Goal: Transaction & Acquisition: Book appointment/travel/reservation

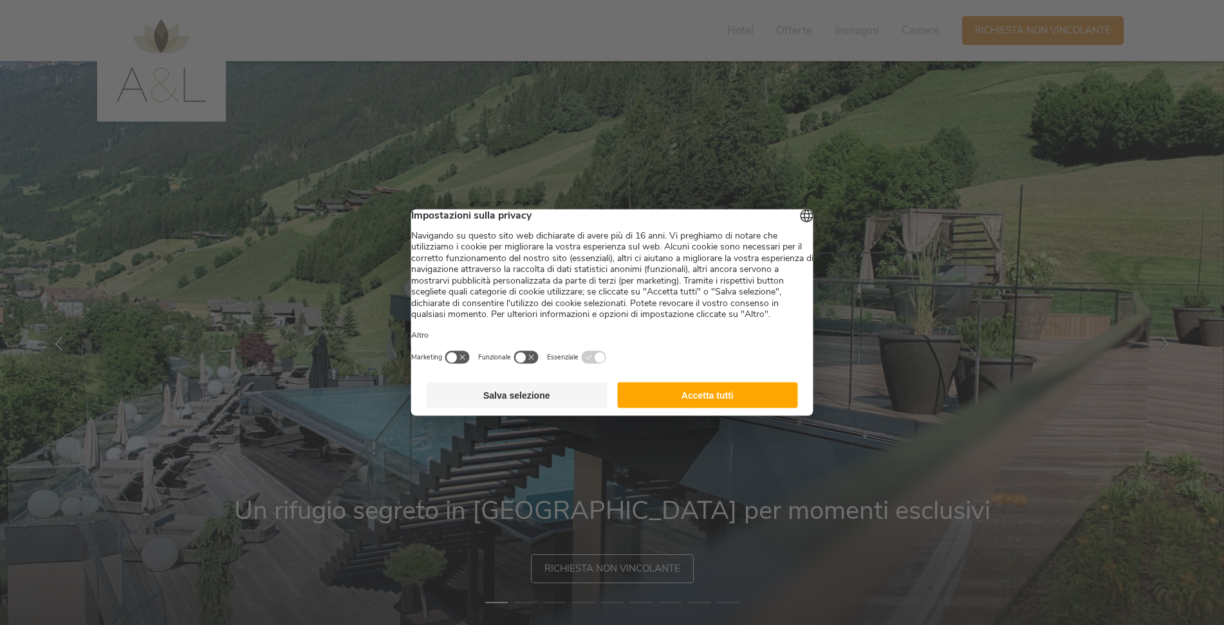
click at [544, 401] on button "Salva selezione" at bounding box center [517, 396] width 181 height 26
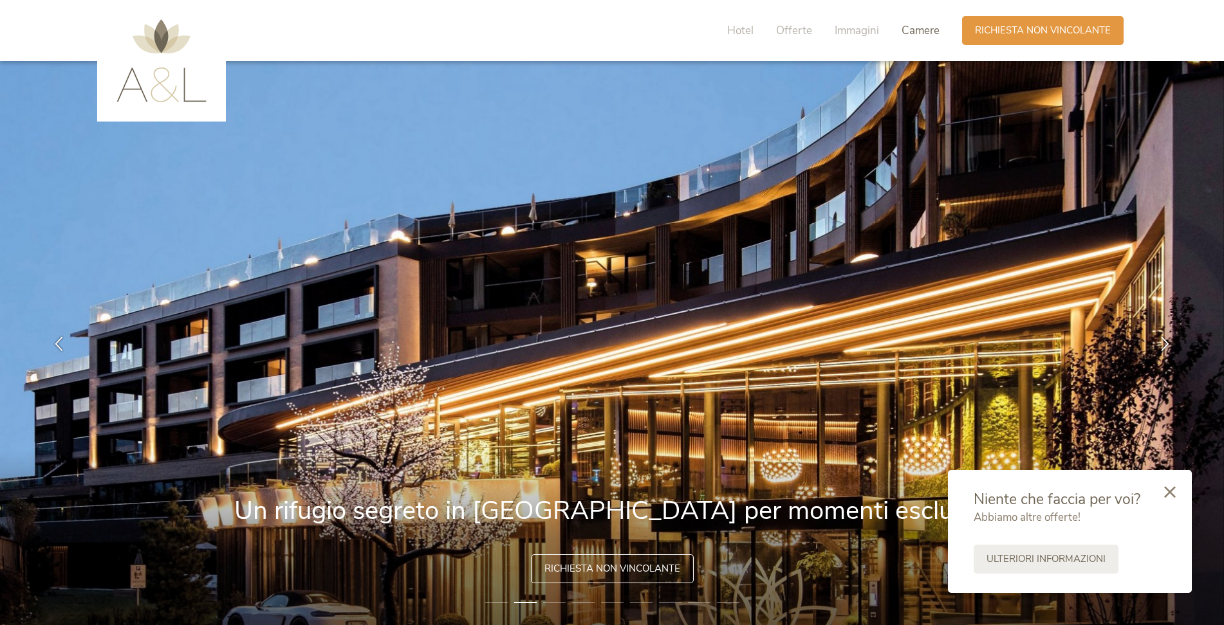
click at [922, 33] on span "Camere" at bounding box center [920, 30] width 38 height 15
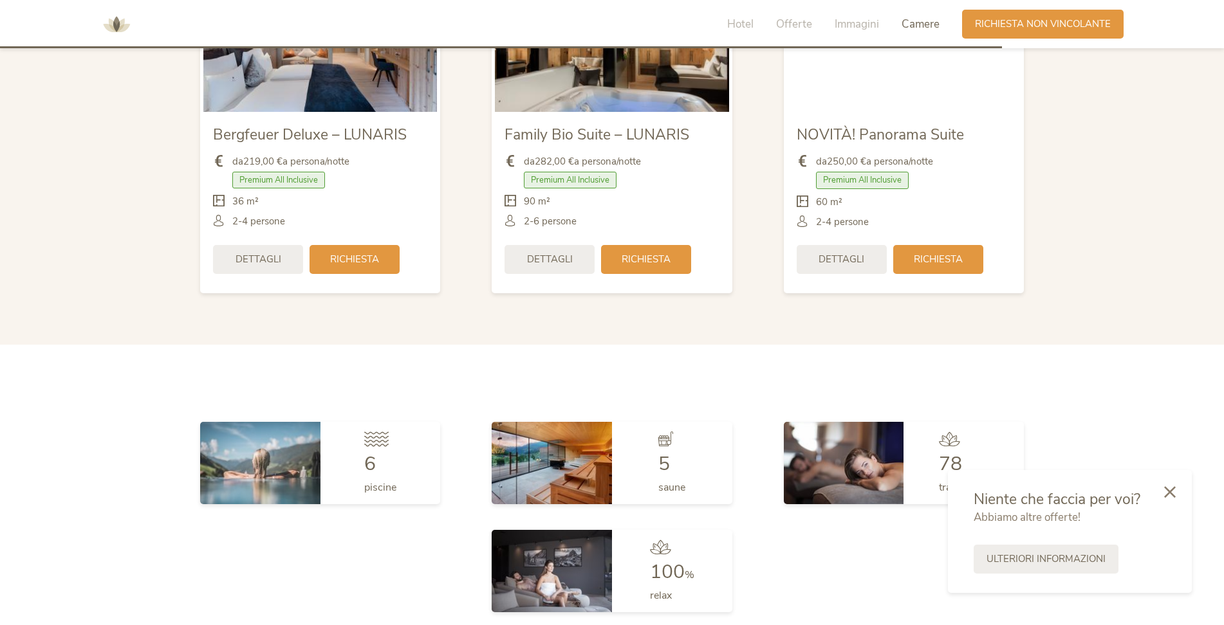
scroll to position [3161, 0]
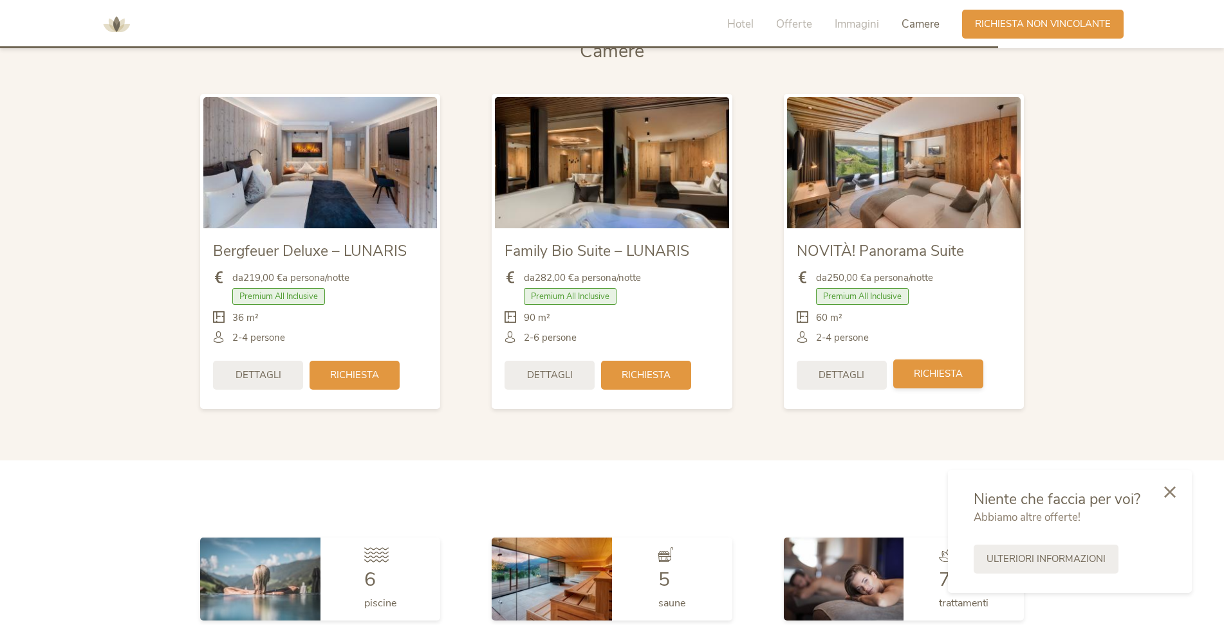
click at [935, 379] on span "Richiesta" at bounding box center [938, 374] width 49 height 14
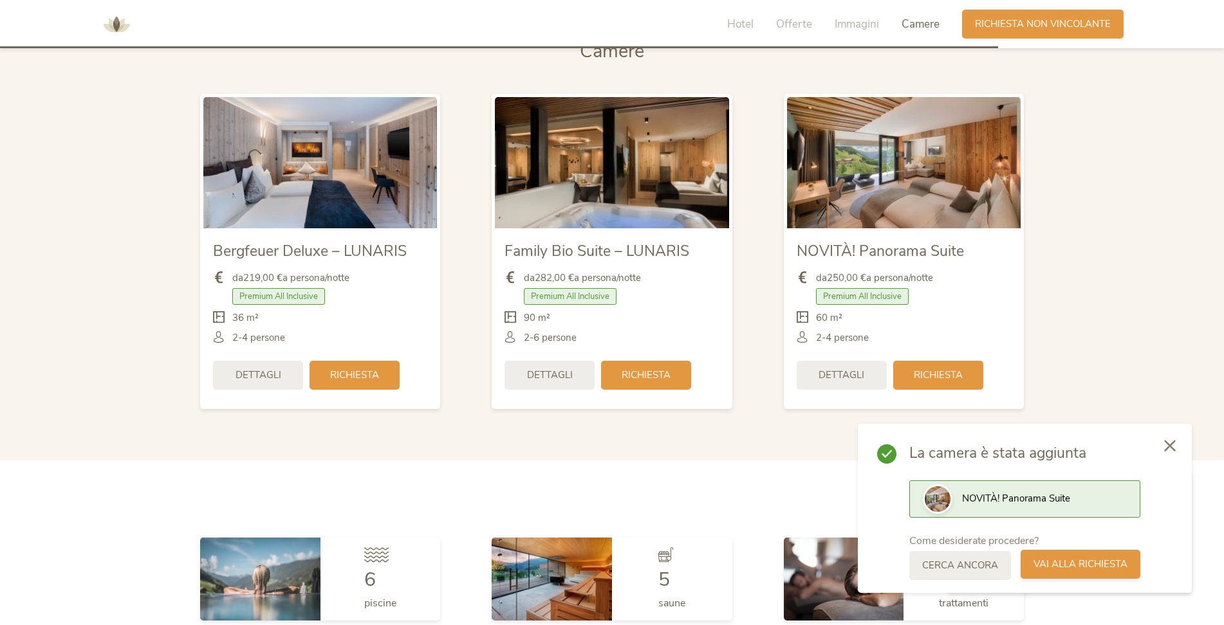
click at [1107, 573] on div "Vai alla richiesta" at bounding box center [1080, 564] width 120 height 29
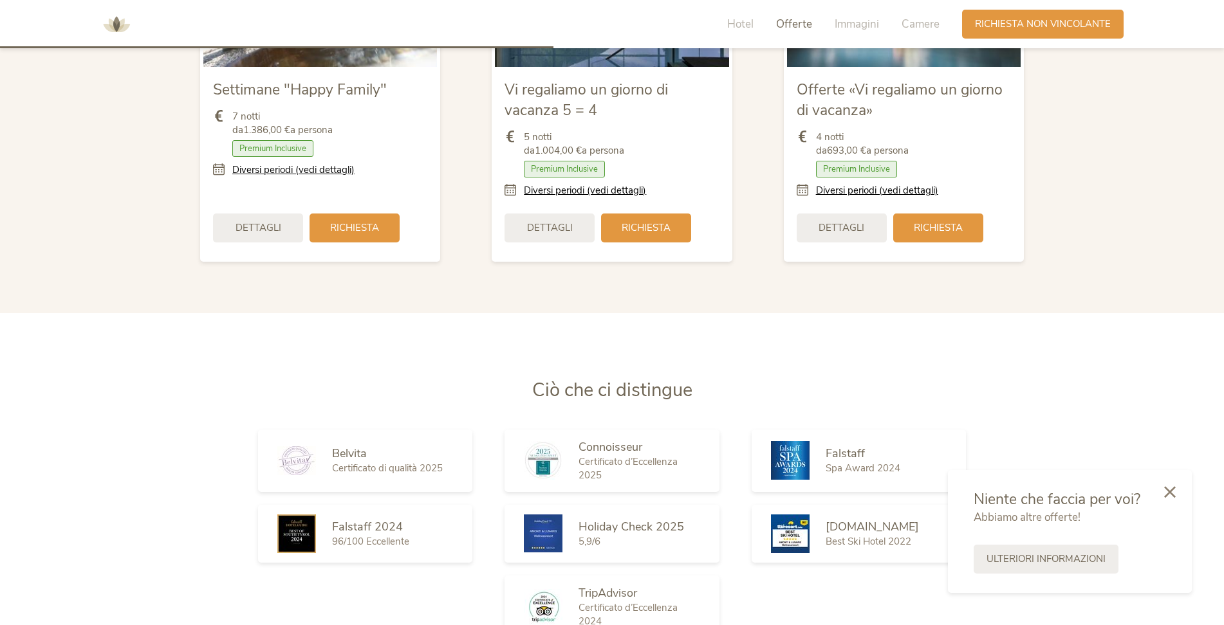
scroll to position [1753, 0]
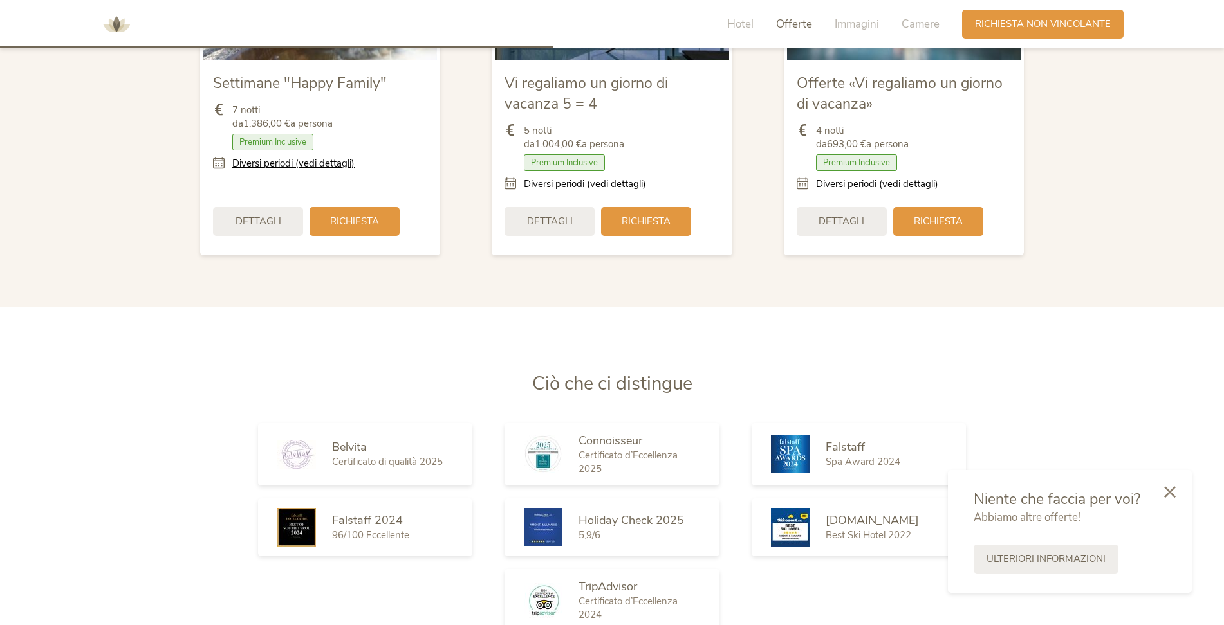
click at [736, 15] on div "Hotel Offerte Immagini Camere" at bounding box center [836, 24] width 251 height 29
click at [741, 23] on span "Hotel" at bounding box center [740, 24] width 26 height 15
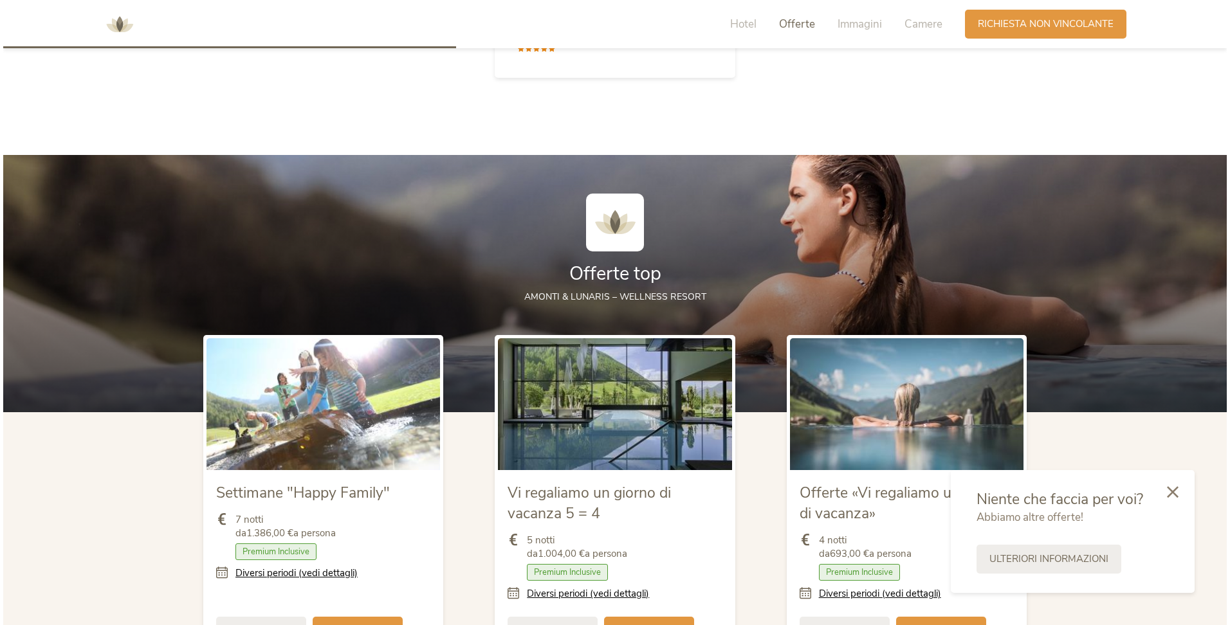
scroll to position [1547, 0]
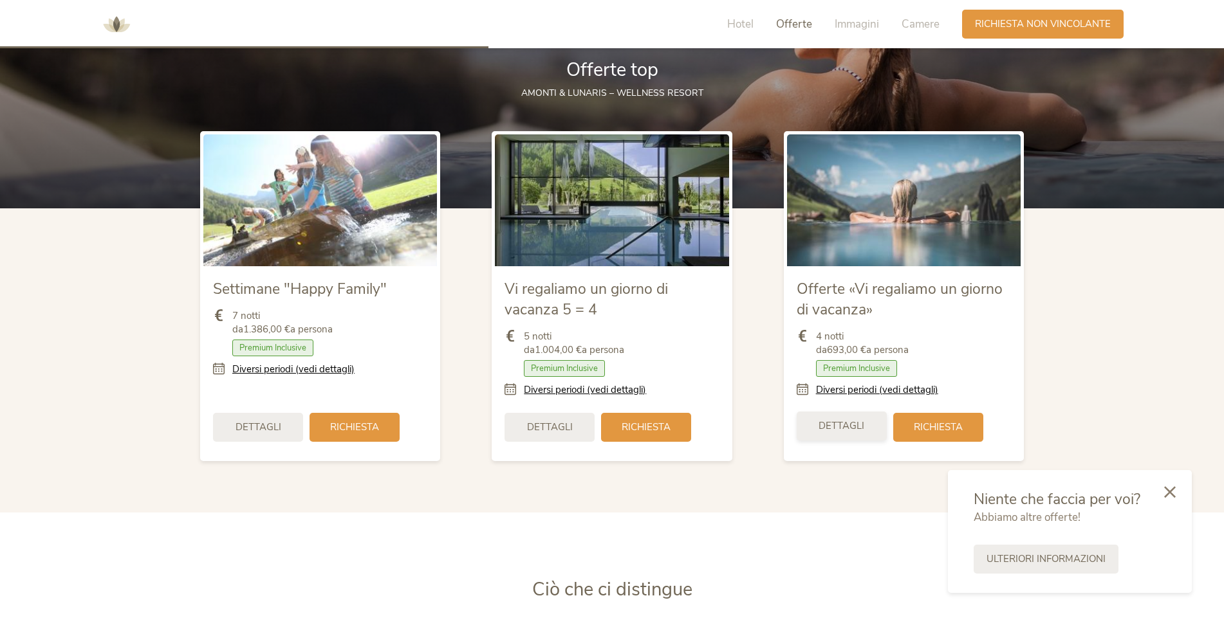
click at [864, 432] on div "Dettagli" at bounding box center [841, 426] width 90 height 29
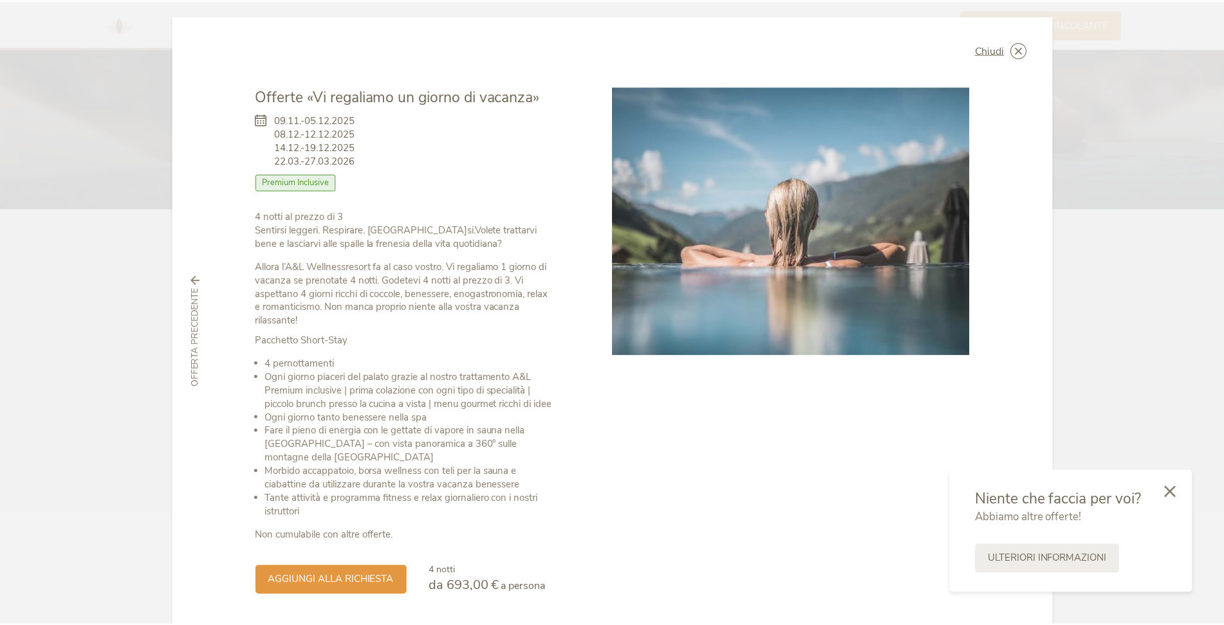
scroll to position [0, 0]
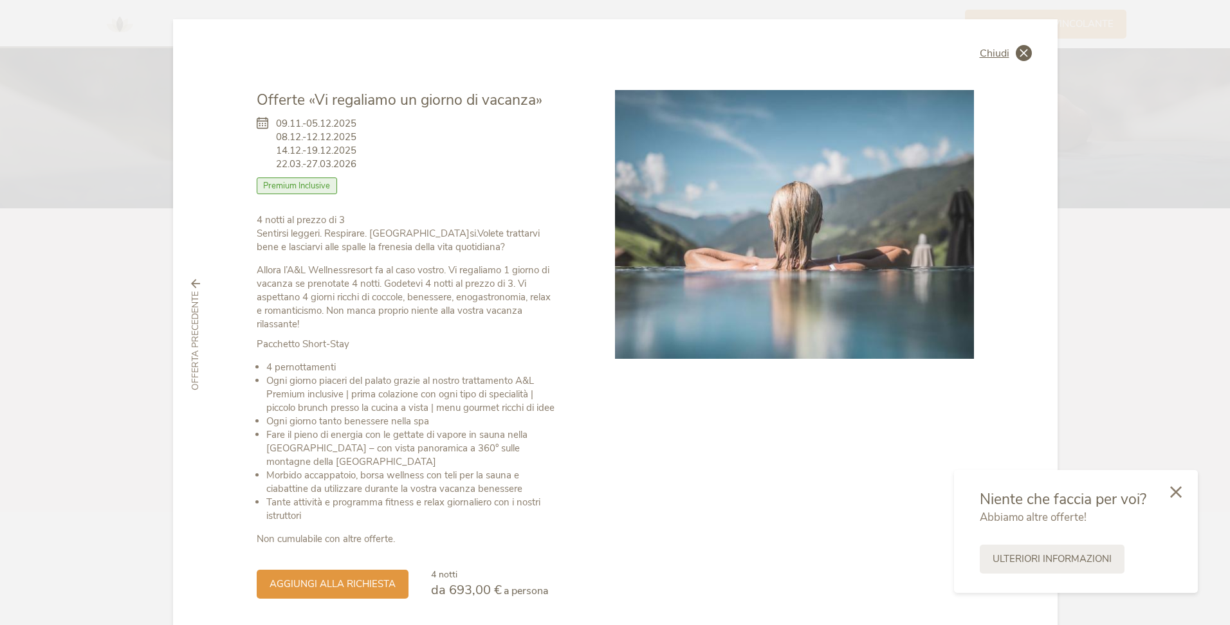
click at [995, 58] on span "Chiudi" at bounding box center [995, 53] width 30 height 10
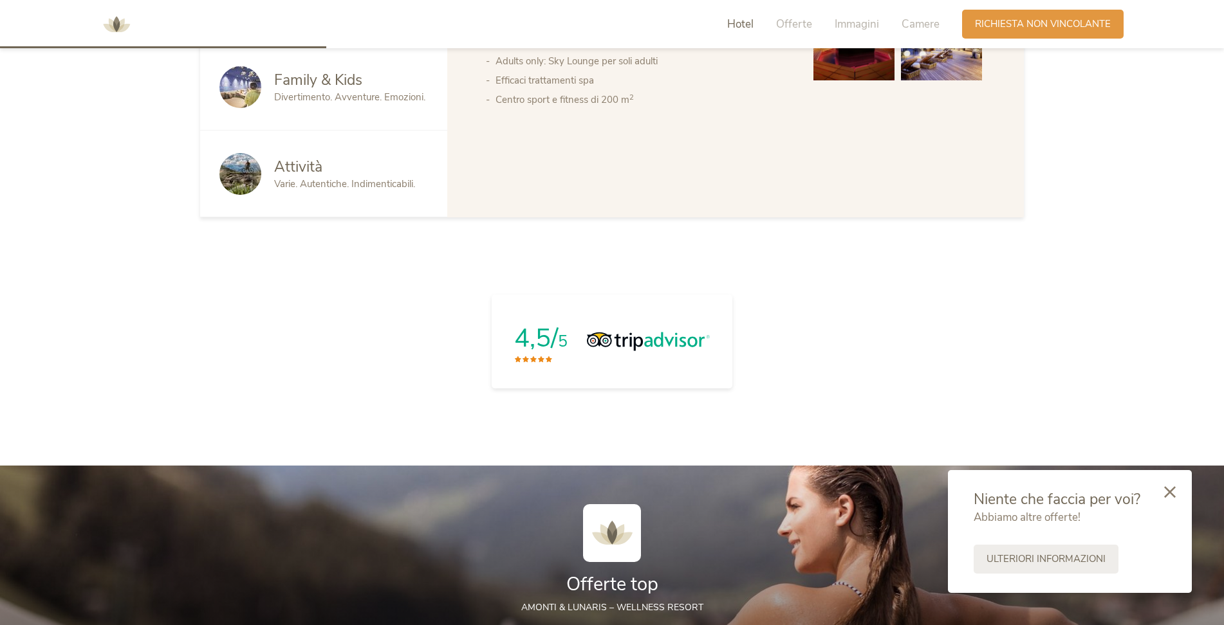
click at [743, 19] on span "Hotel" at bounding box center [740, 24] width 26 height 15
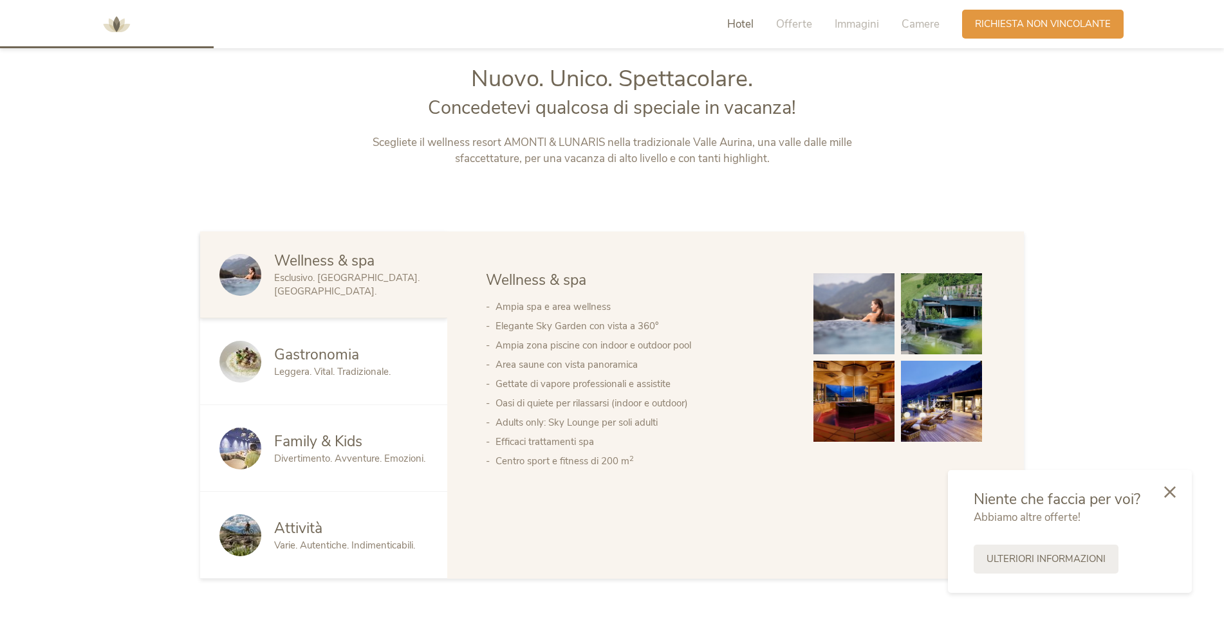
scroll to position [670, 0]
click at [798, 24] on span "Offerte" at bounding box center [794, 24] width 36 height 15
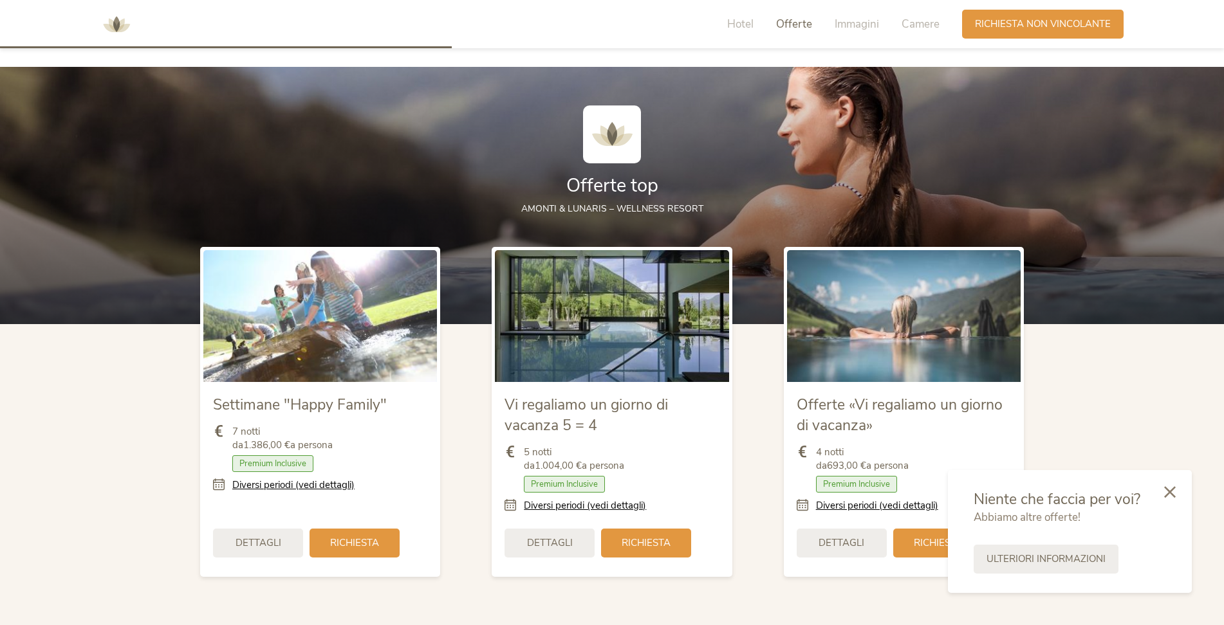
scroll to position [1434, 0]
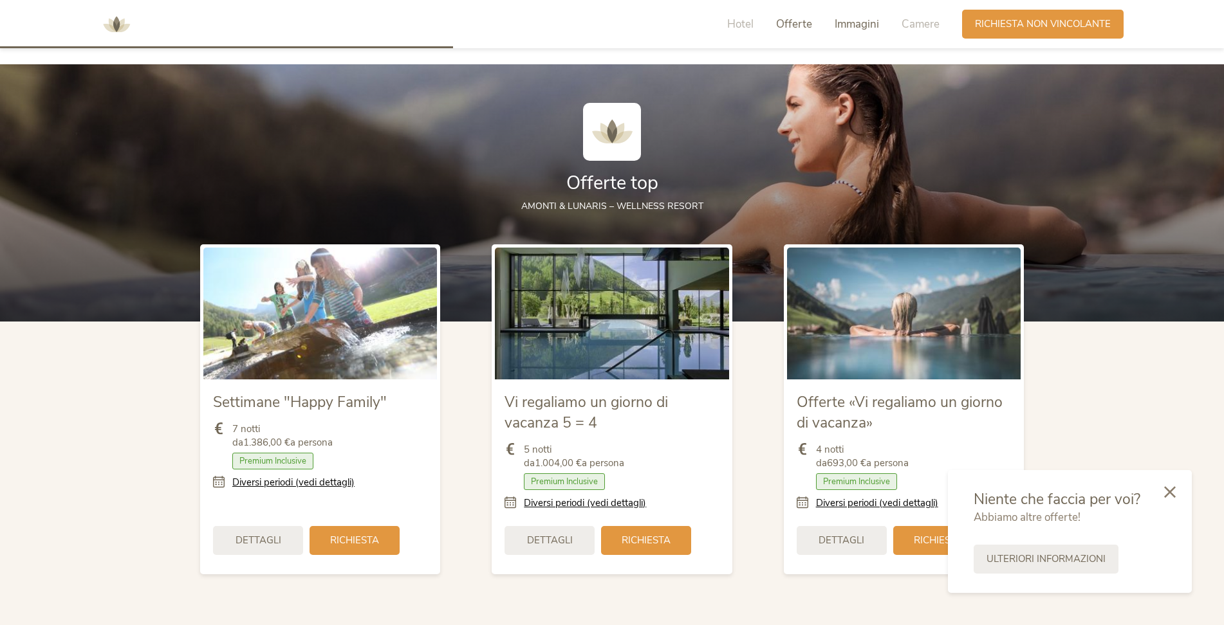
click at [856, 25] on span "Immagini" at bounding box center [856, 24] width 44 height 15
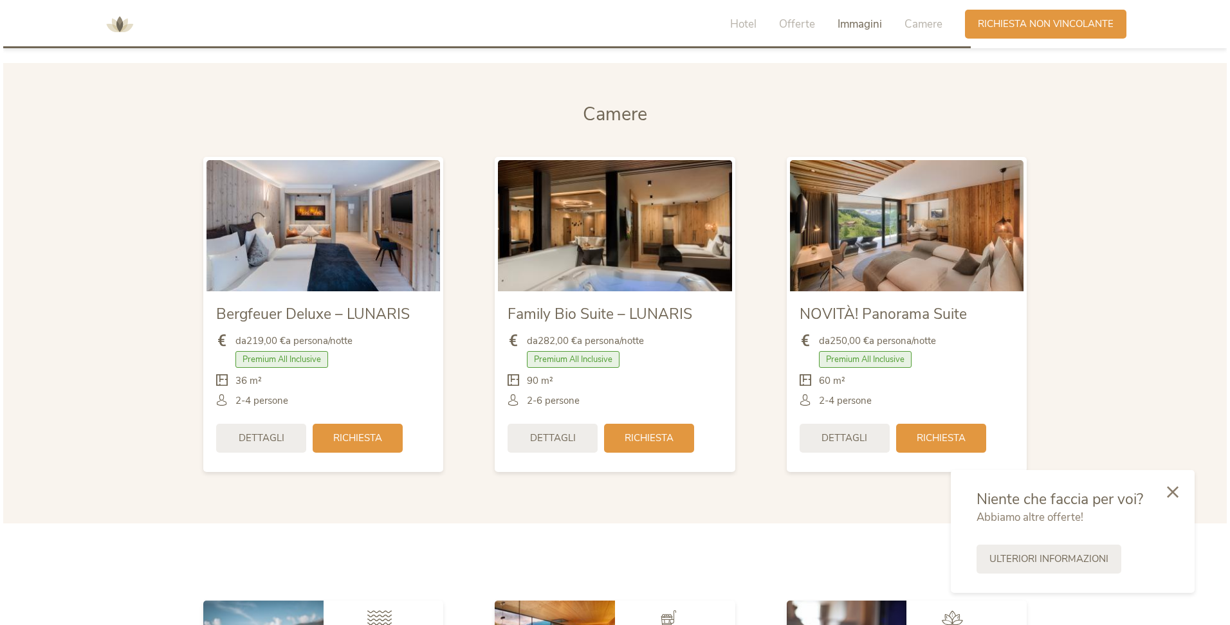
scroll to position [3099, 0]
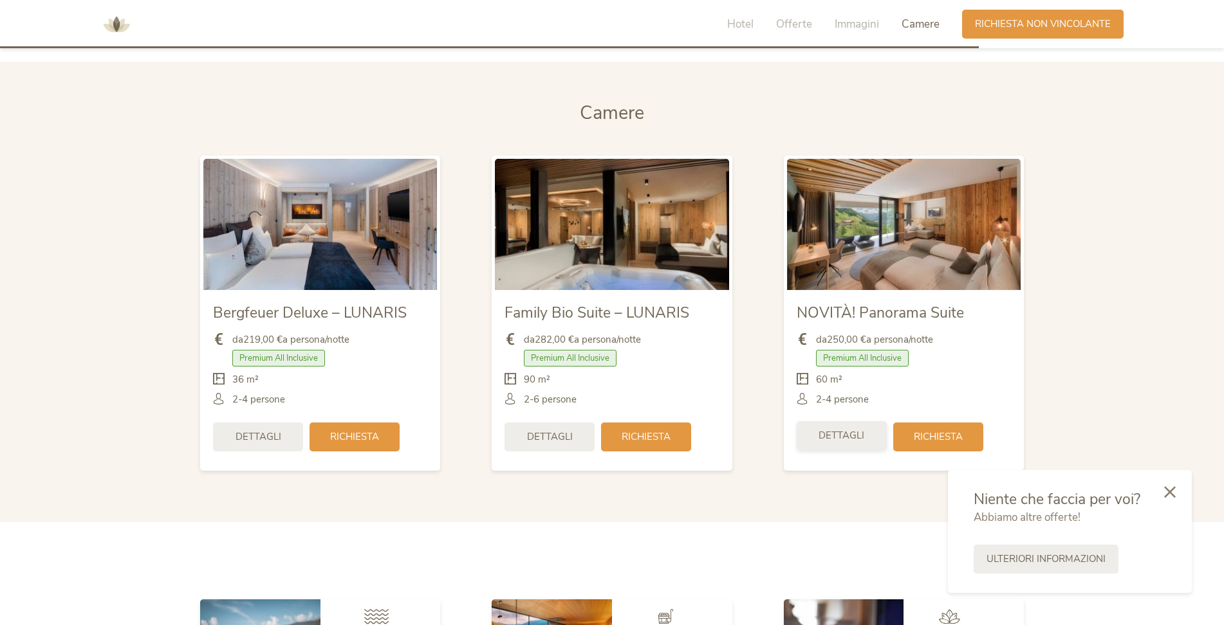
click at [841, 443] on span "Dettagli" at bounding box center [841, 436] width 46 height 14
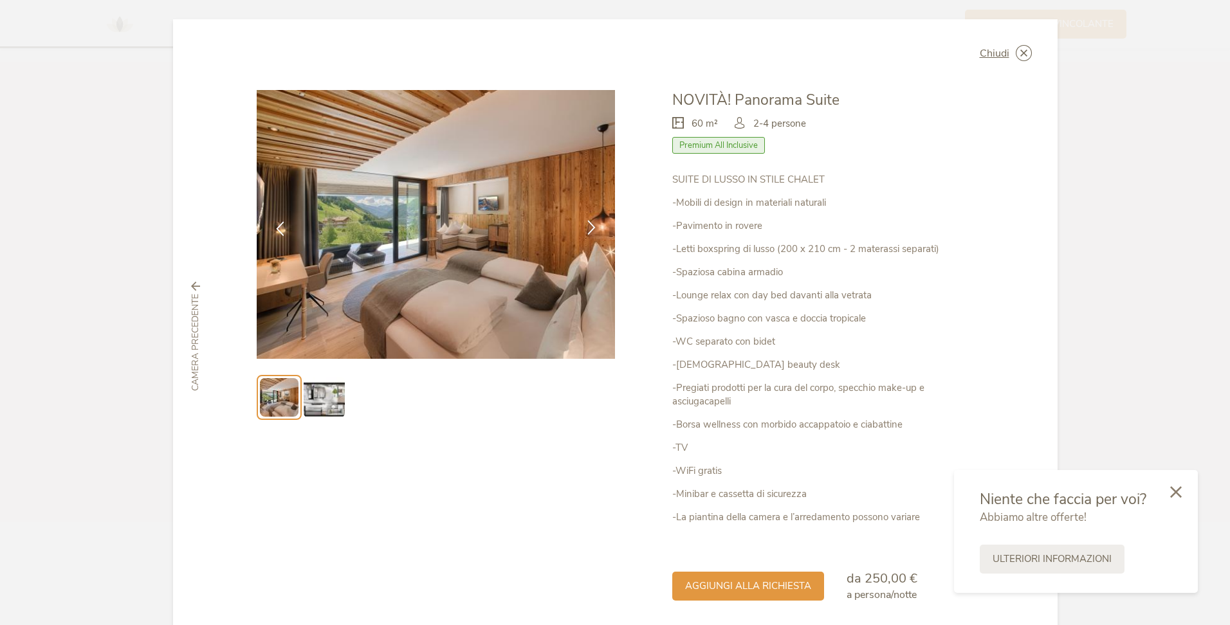
click at [587, 231] on icon at bounding box center [591, 227] width 15 height 15
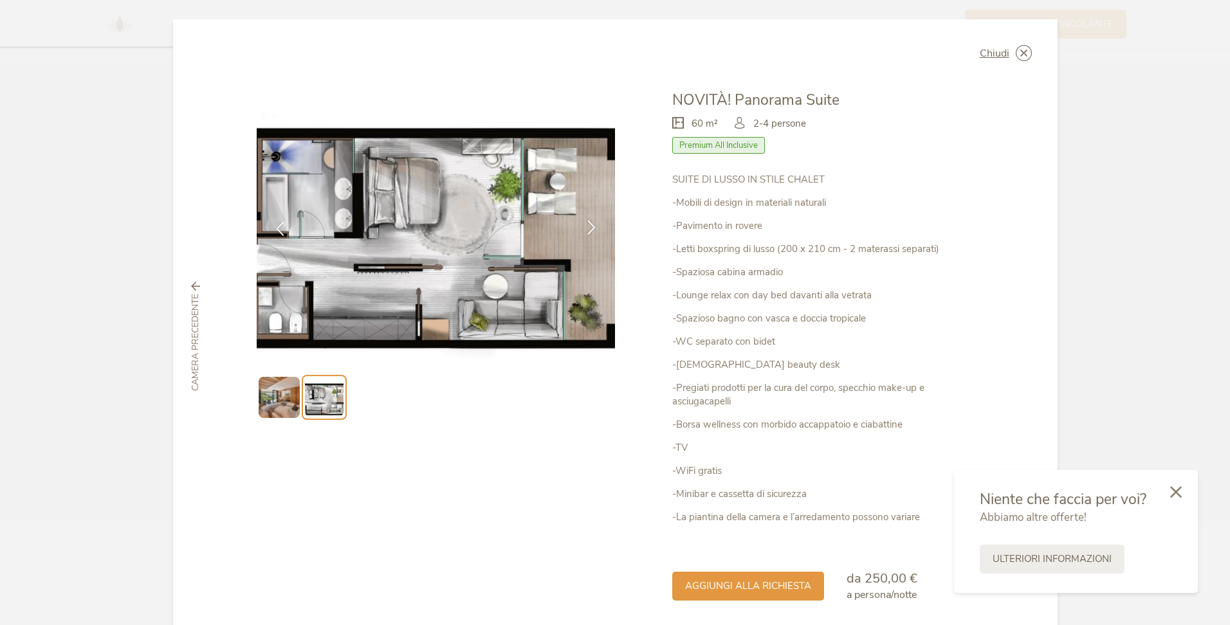
click at [596, 226] on div at bounding box center [591, 228] width 41 height 41
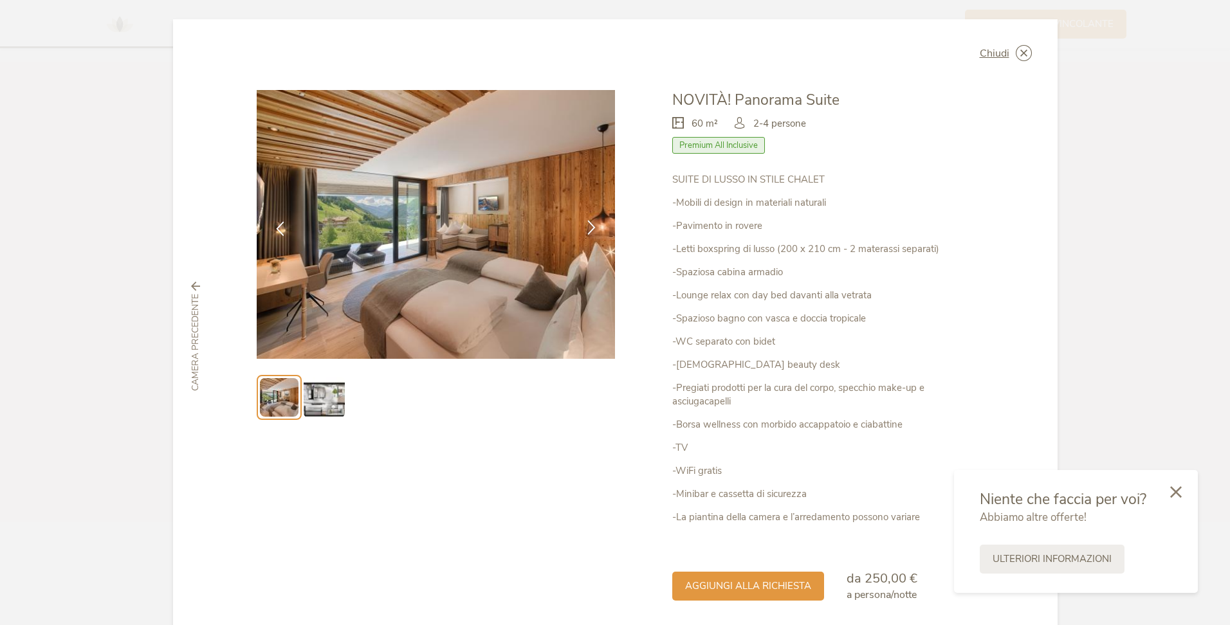
click at [596, 226] on div at bounding box center [591, 228] width 41 height 41
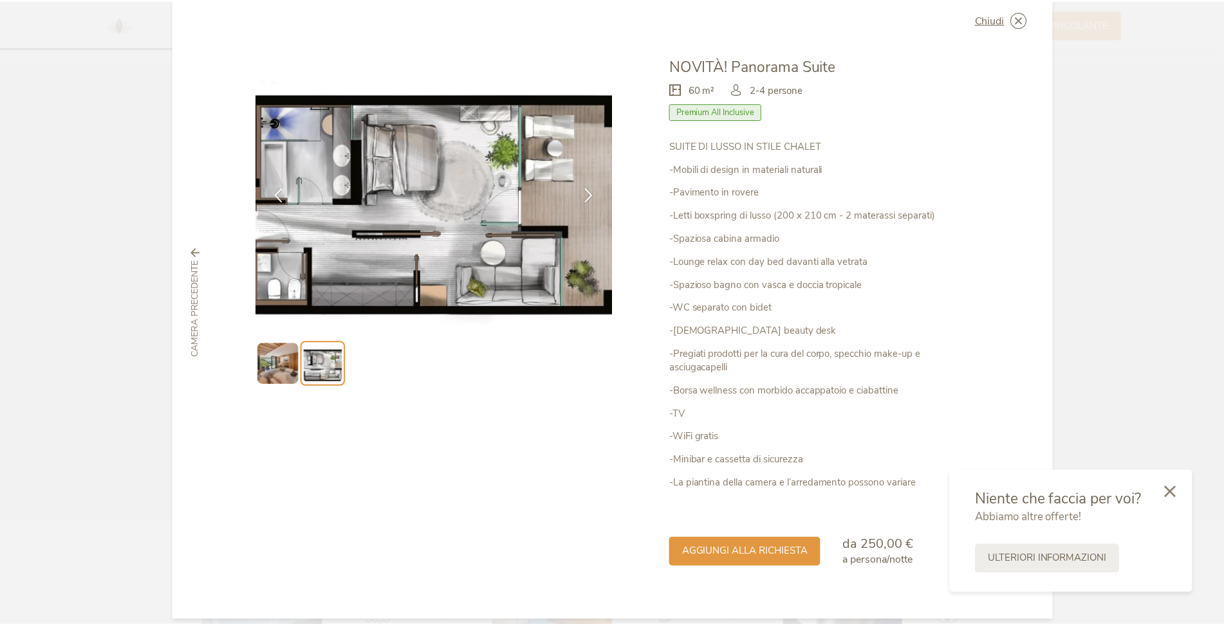
scroll to position [48, 0]
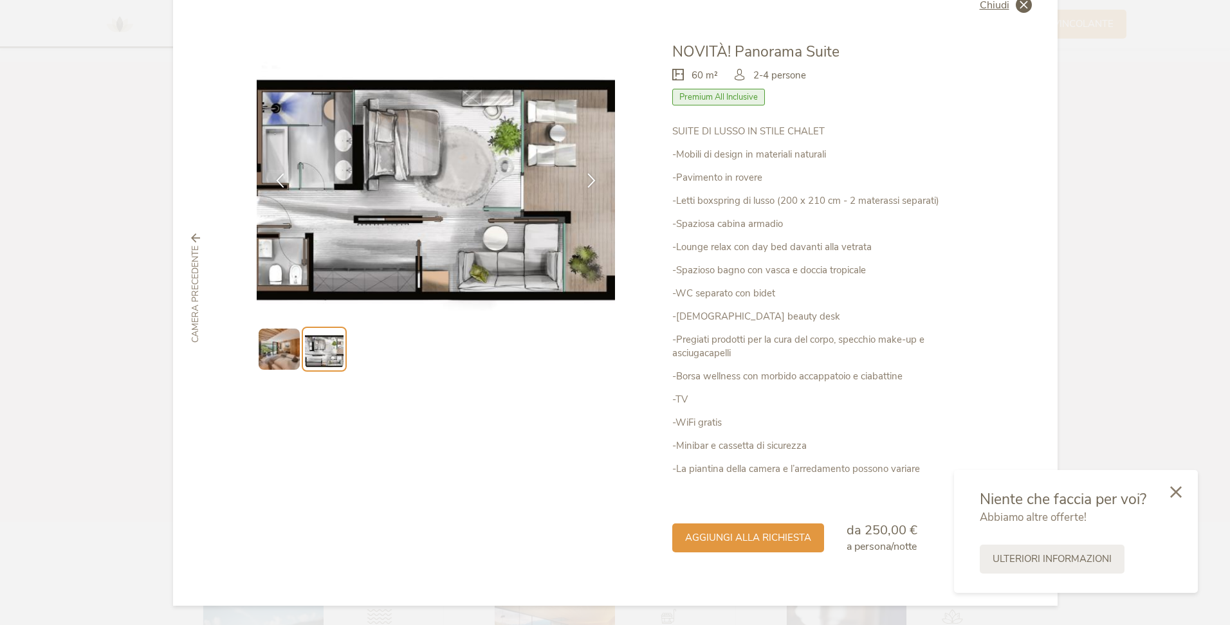
click at [995, 8] on span "Chiudi" at bounding box center [995, 5] width 30 height 10
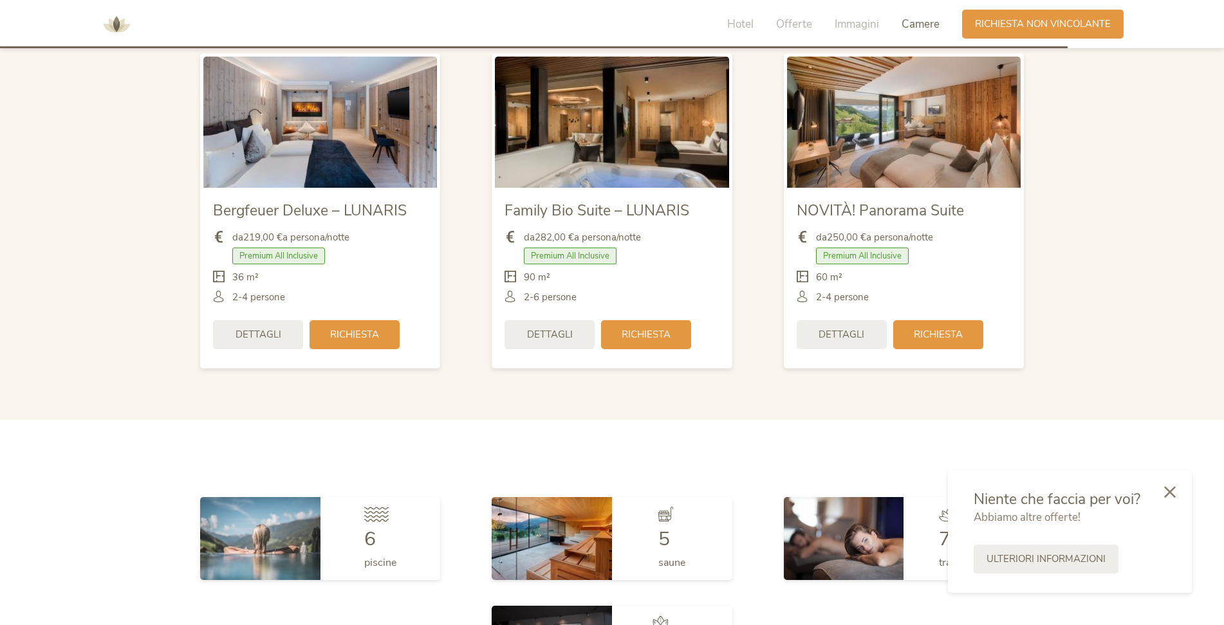
scroll to position [3421, 0]
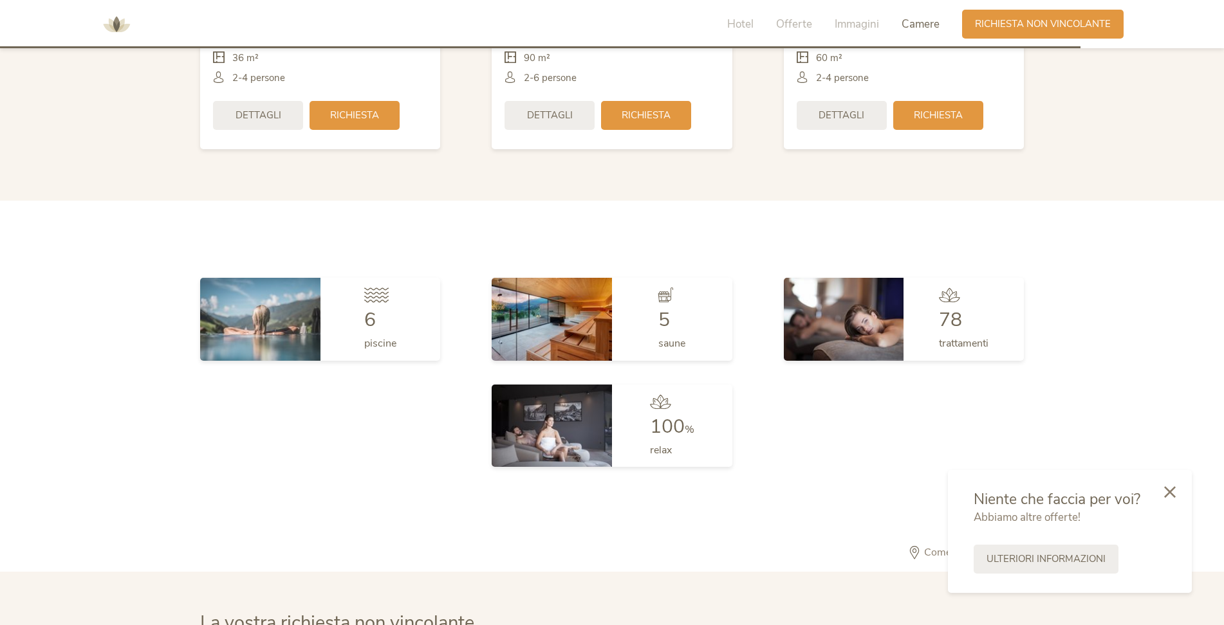
click at [627, 437] on div "100 % relax" at bounding box center [672, 426] width 120 height 82
click at [589, 421] on img at bounding box center [551, 426] width 120 height 82
click at [1173, 493] on icon at bounding box center [1170, 491] width 12 height 12
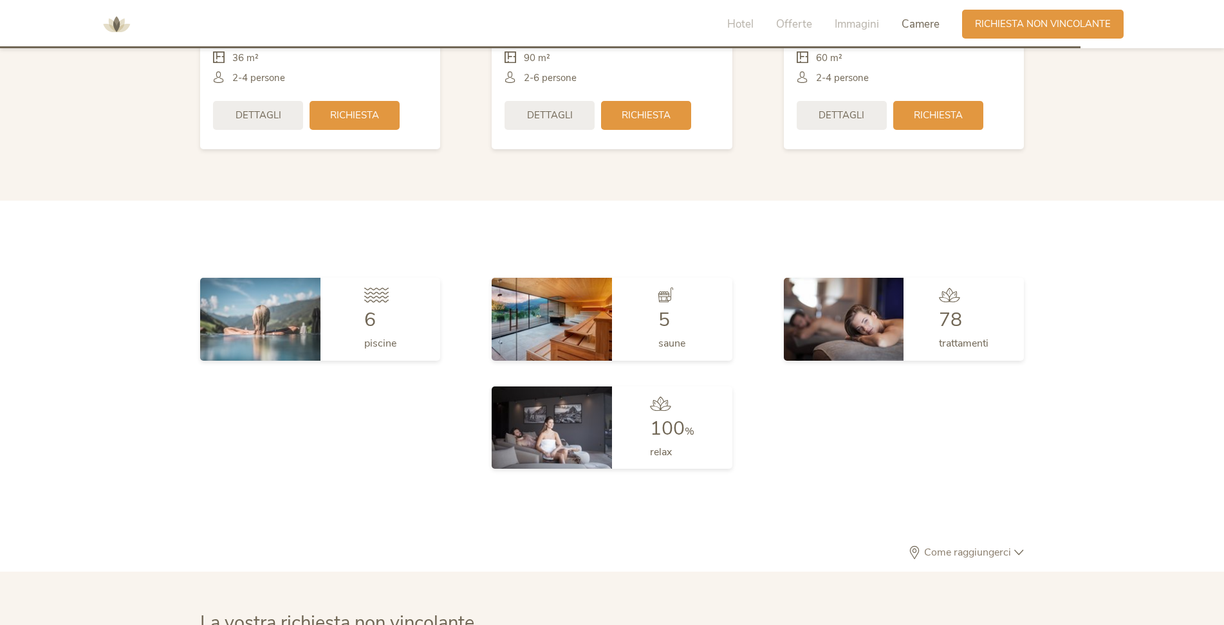
click at [1200, 344] on div "6 piscine 5 saune 78 trattamenti 100 % relax" at bounding box center [612, 373] width 1224 height 217
